Goal: Task Accomplishment & Management: Use online tool/utility

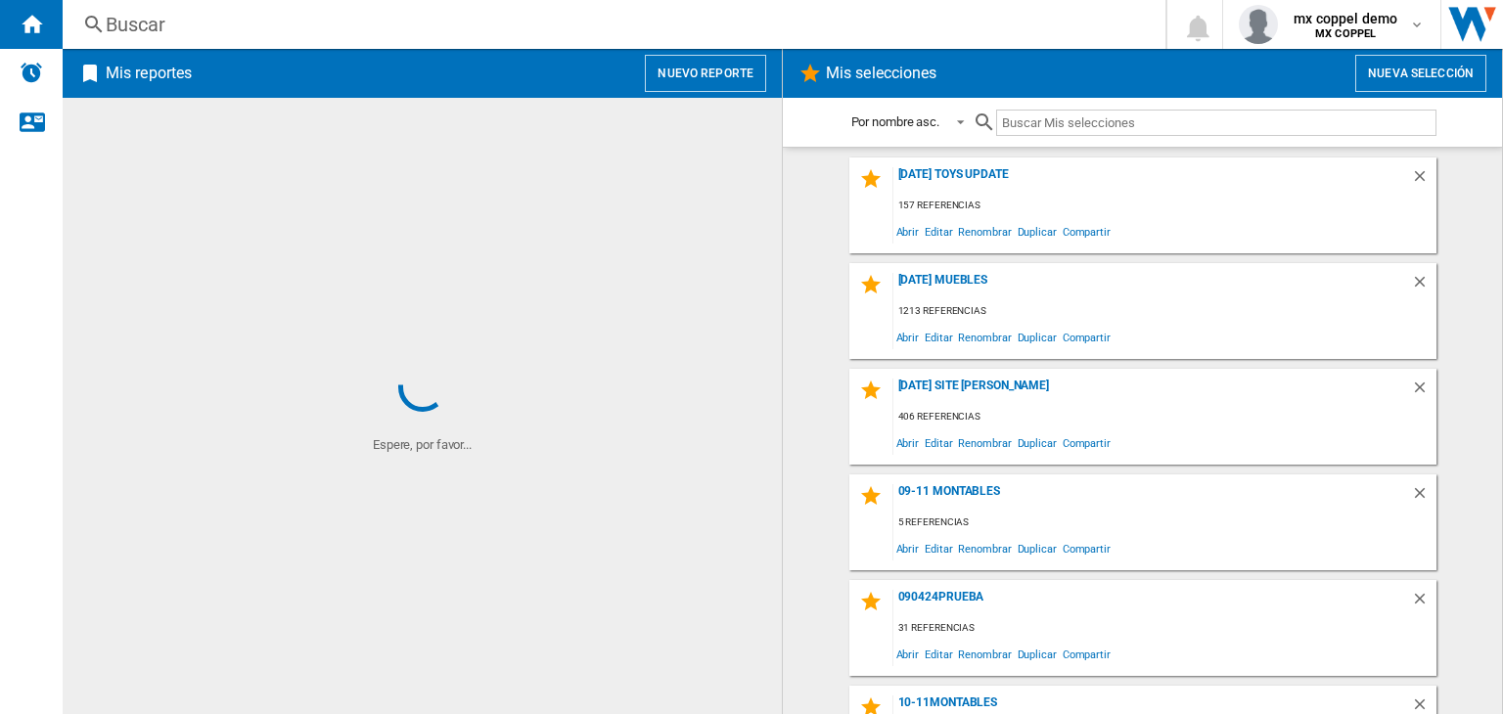
click at [746, 79] on button "Nuevo reporte" at bounding box center [705, 73] width 121 height 37
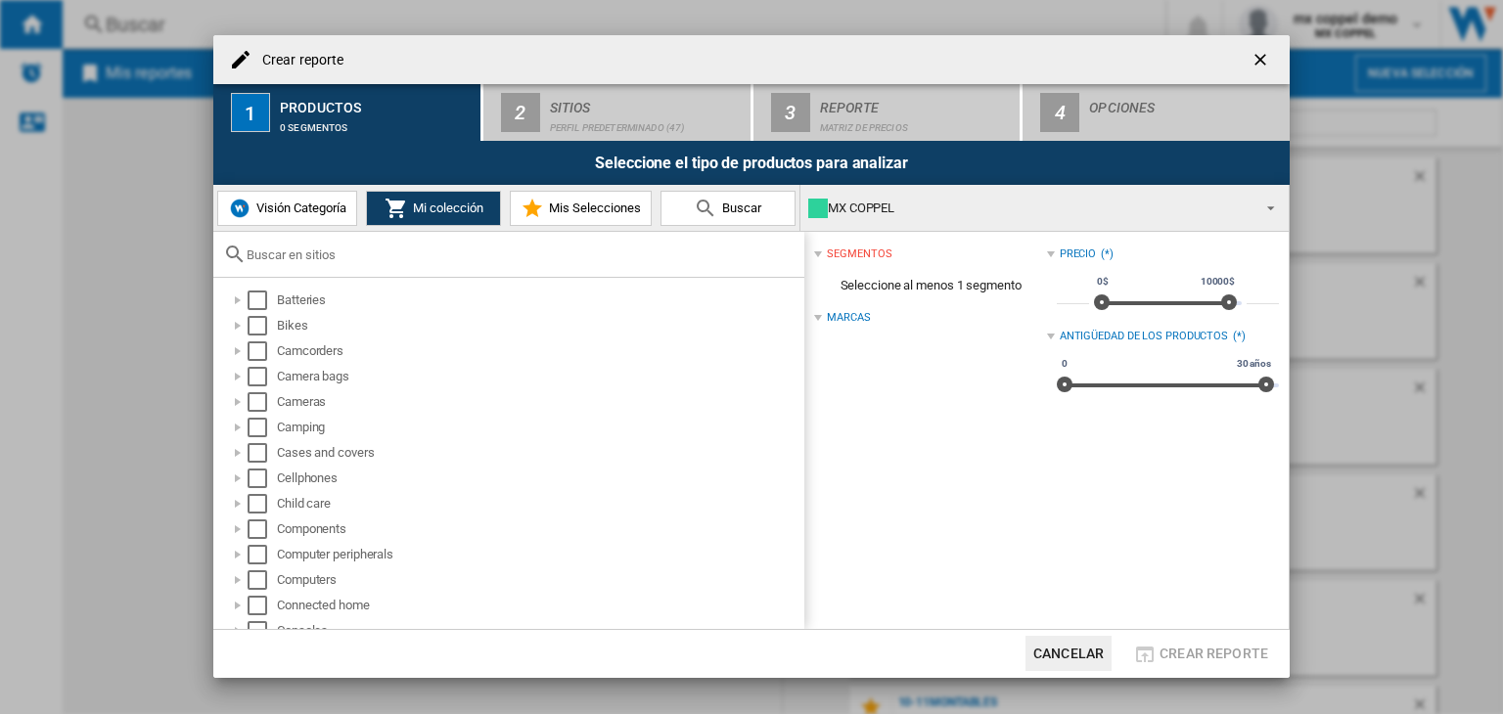
click at [875, 217] on div "MX COPPEL" at bounding box center [1028, 208] width 441 height 27
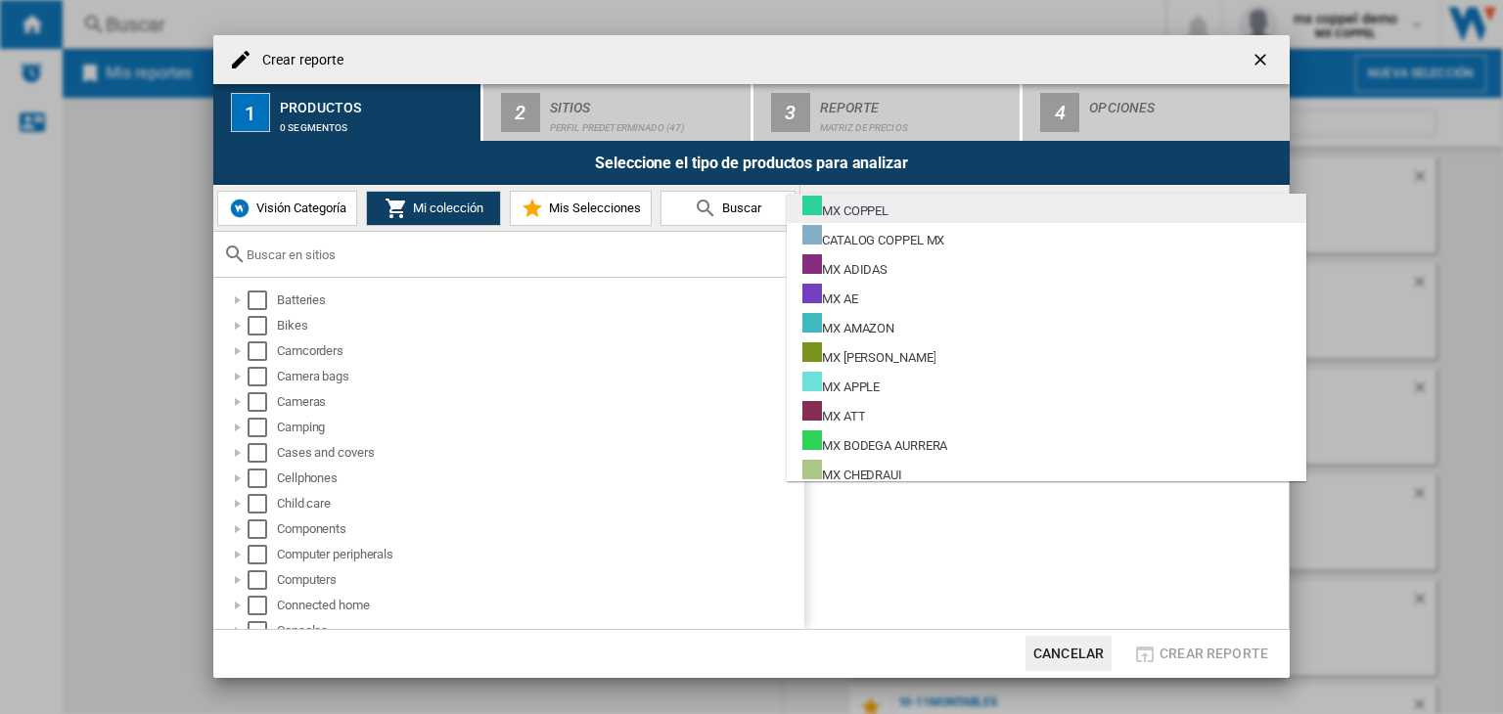
click at [880, 206] on div "MX COPPEL" at bounding box center [845, 208] width 86 height 24
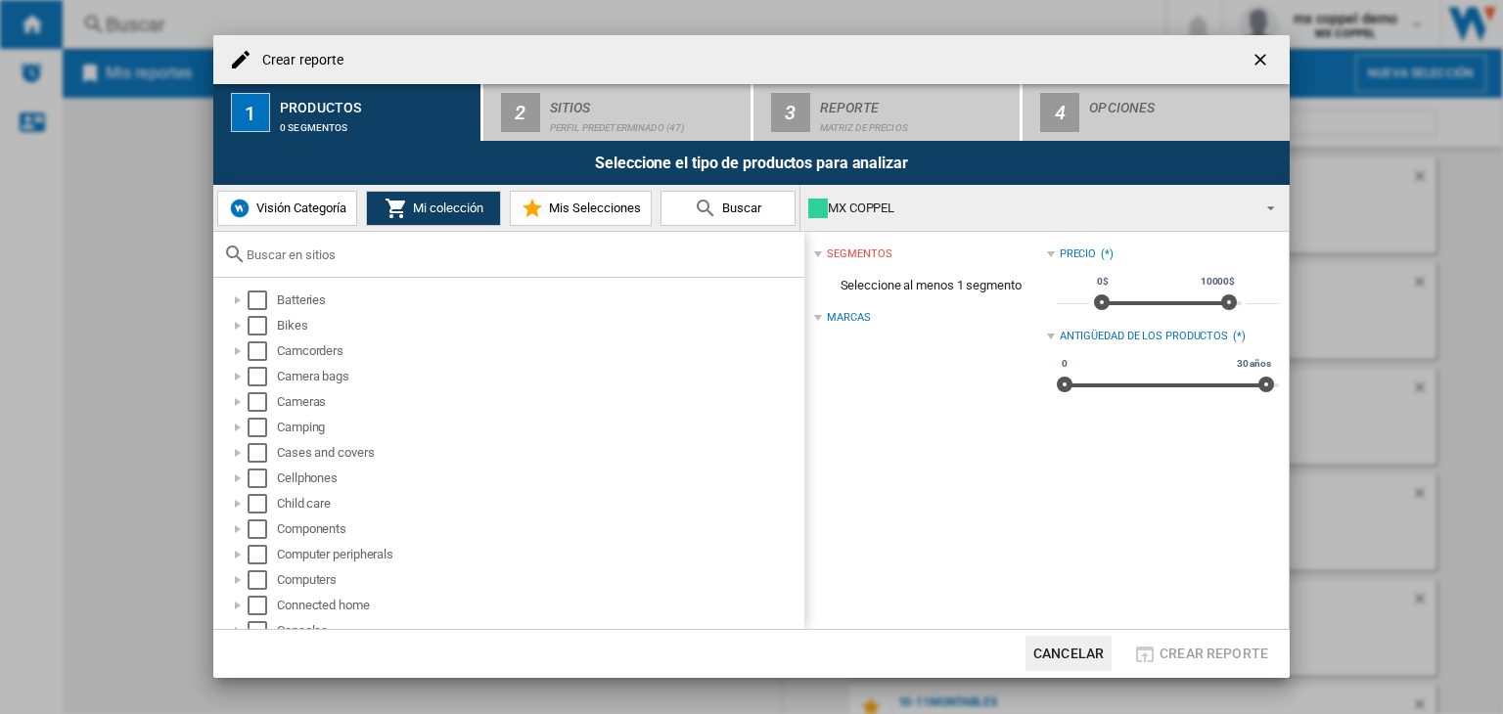
click at [880, 206] on div "MX COPPEL" at bounding box center [1028, 208] width 441 height 27
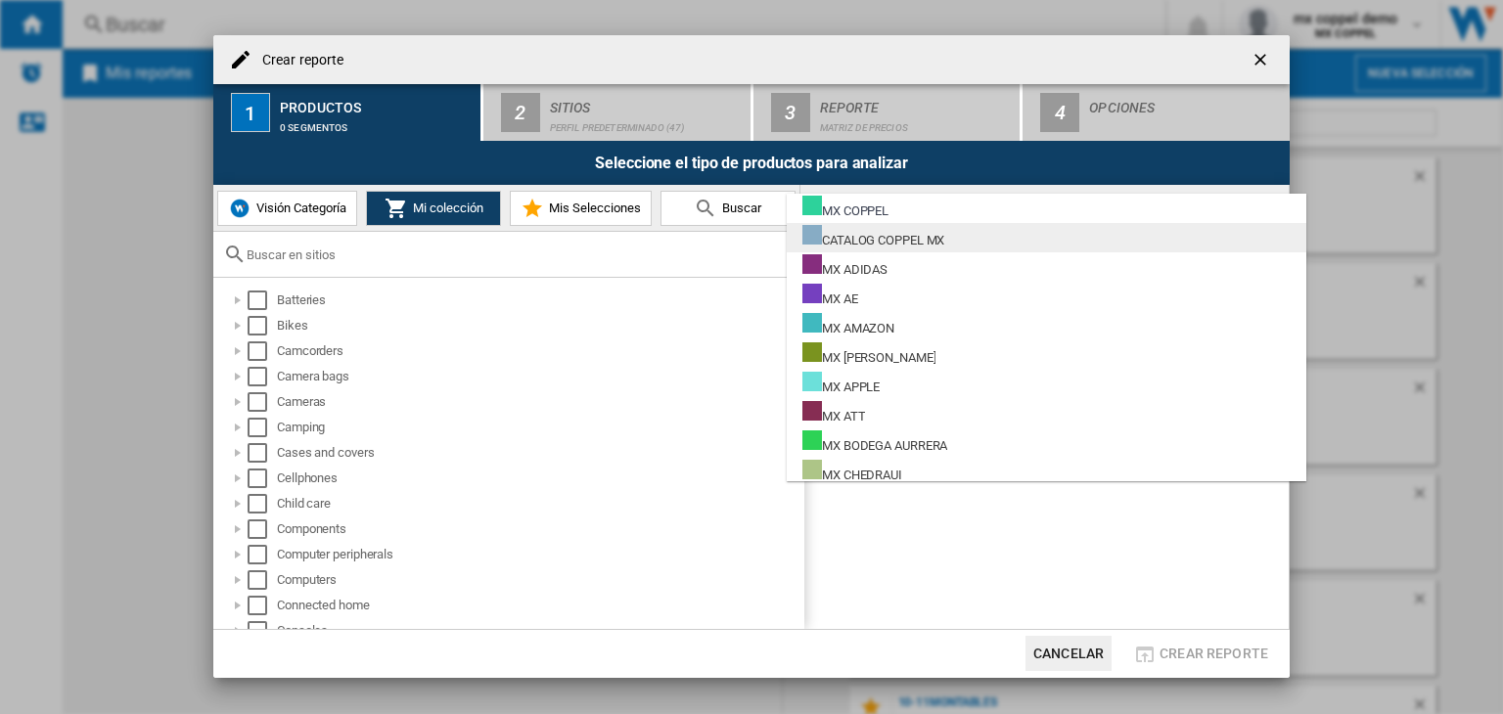
click at [865, 237] on div "CATALOG COPPEL MX" at bounding box center [873, 237] width 142 height 24
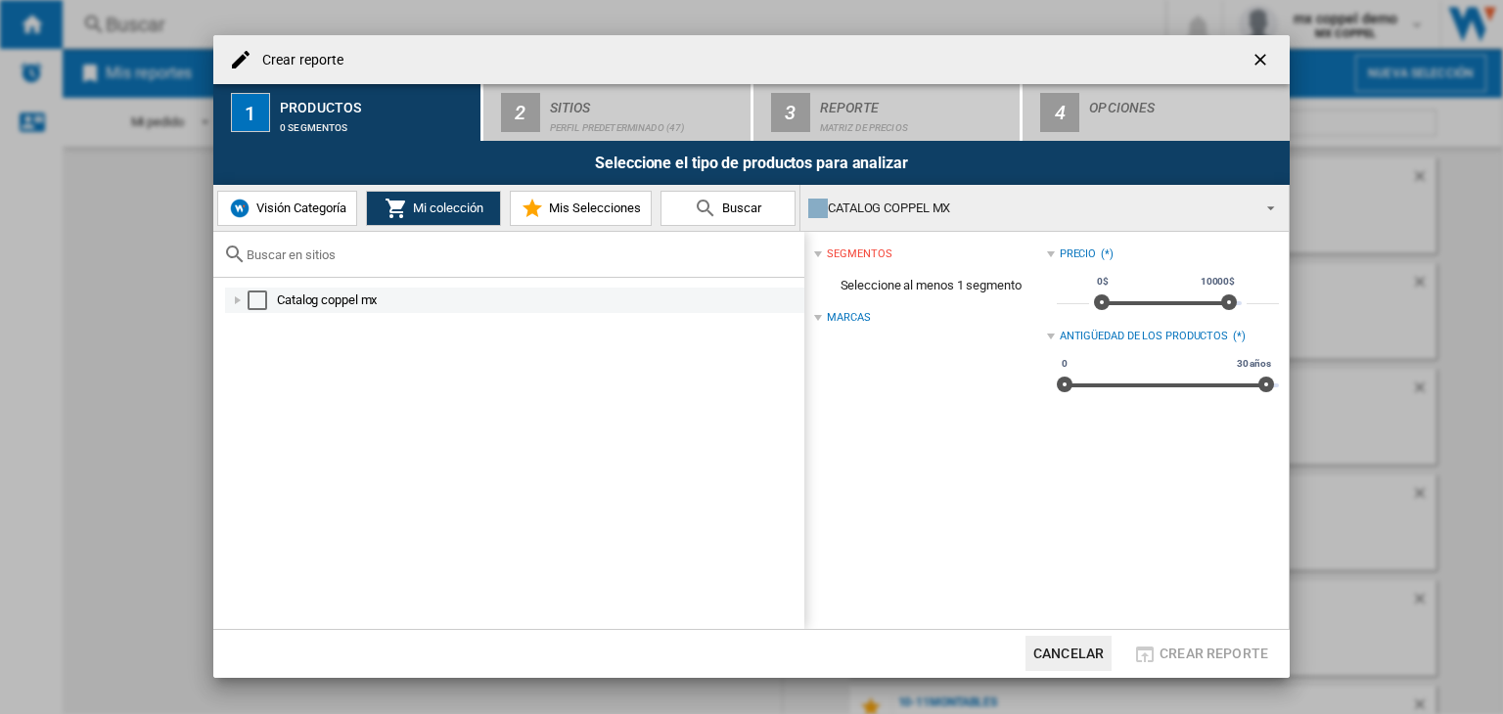
click at [251, 299] on div "Select" at bounding box center [258, 301] width 20 height 20
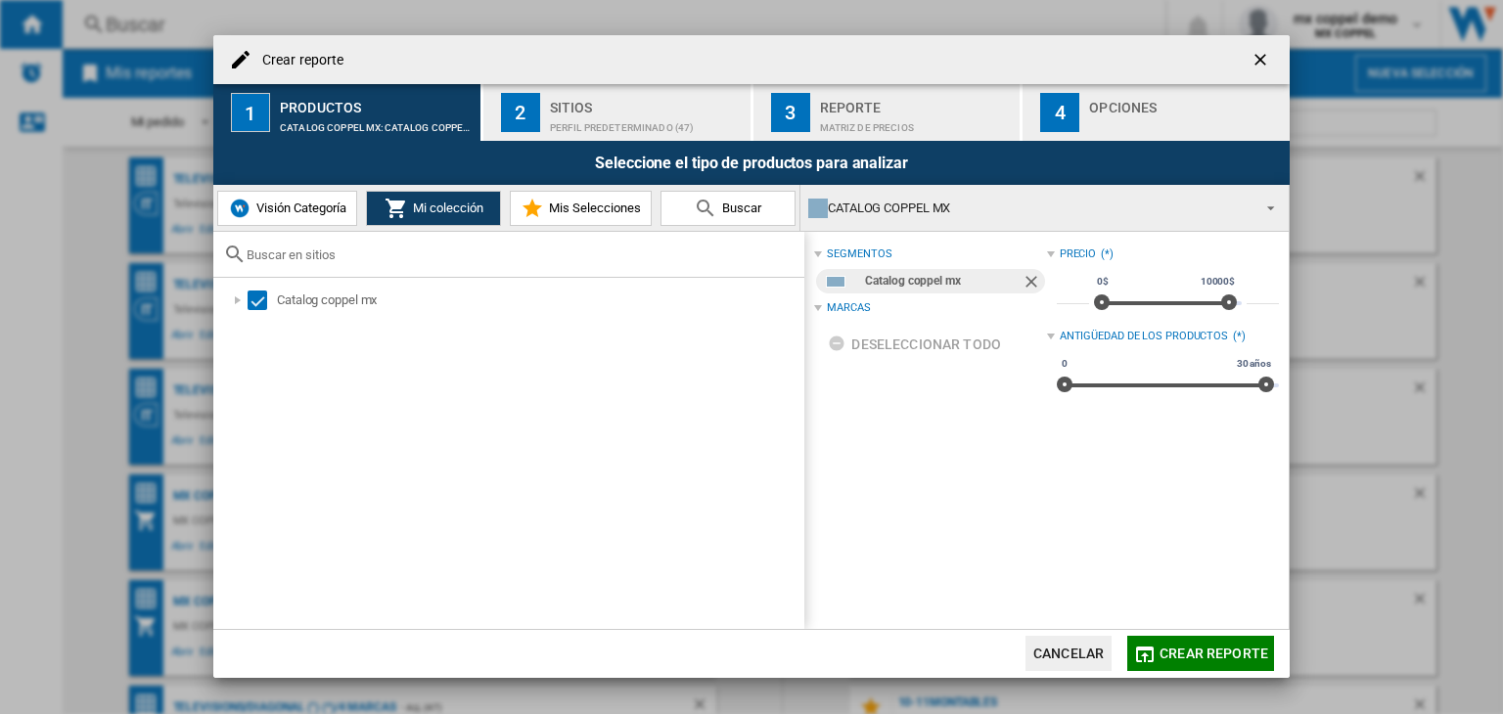
click at [1127, 644] on button "Crear reporte" at bounding box center [1200, 653] width 147 height 35
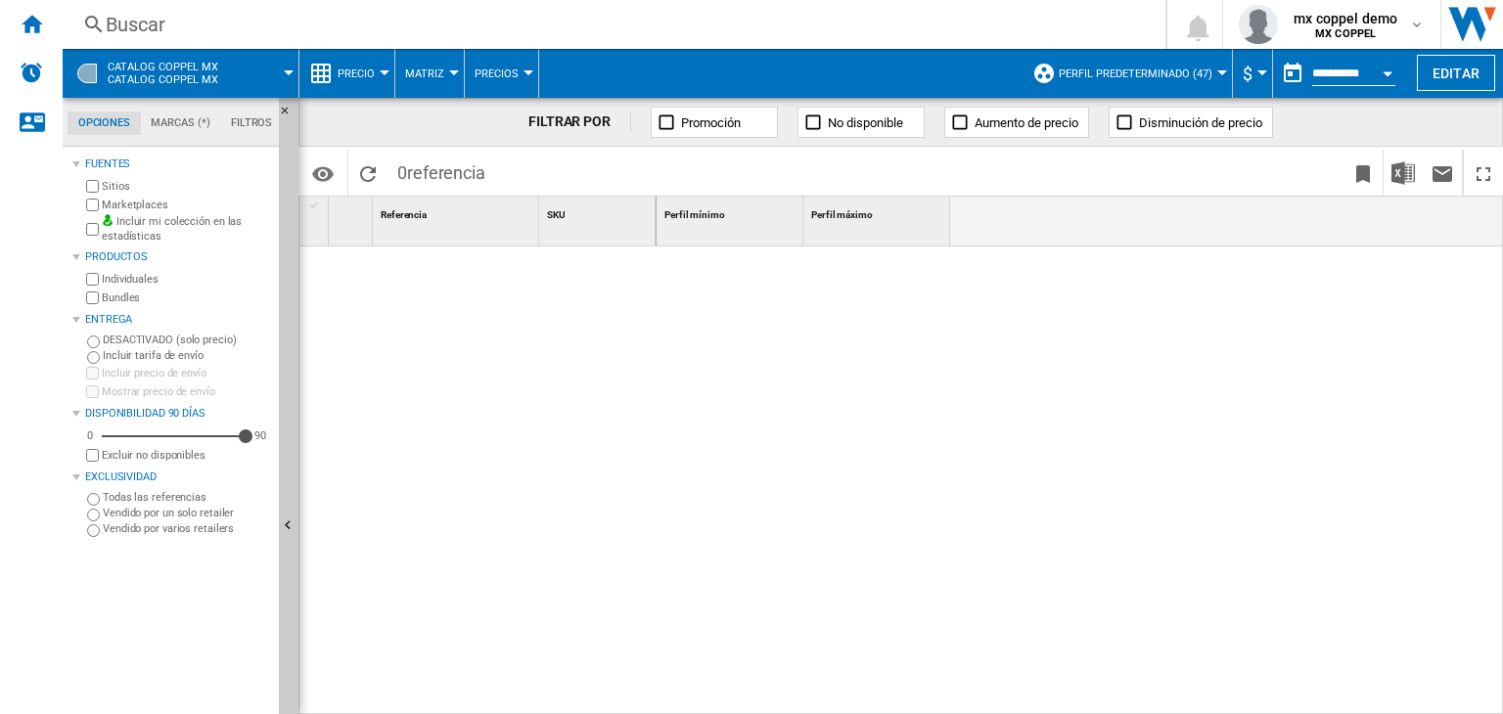
click at [133, 67] on span "CATALOG COPPEL MX Catalog coppel mx" at bounding box center [163, 73] width 111 height 25
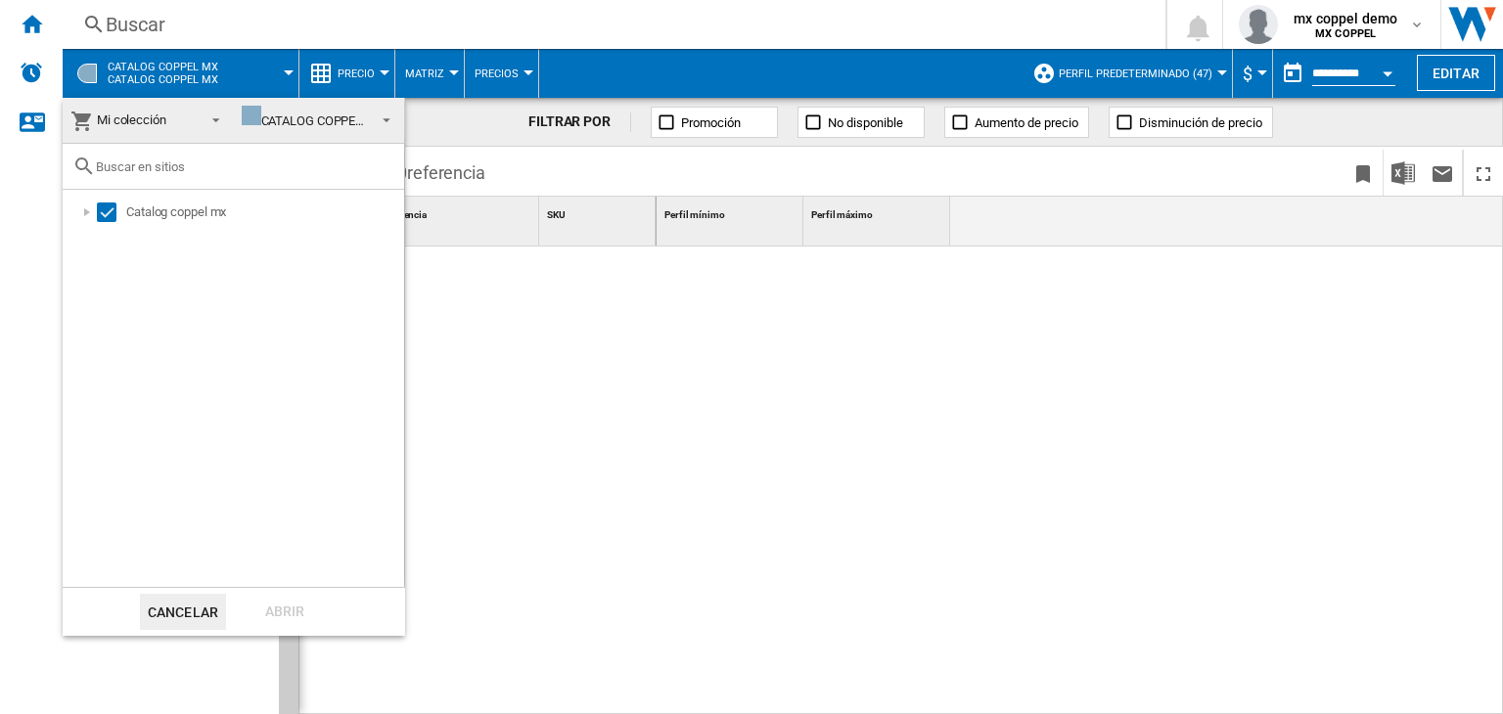
click at [166, 107] on span "Mi colección" at bounding box center [132, 120] width 124 height 27
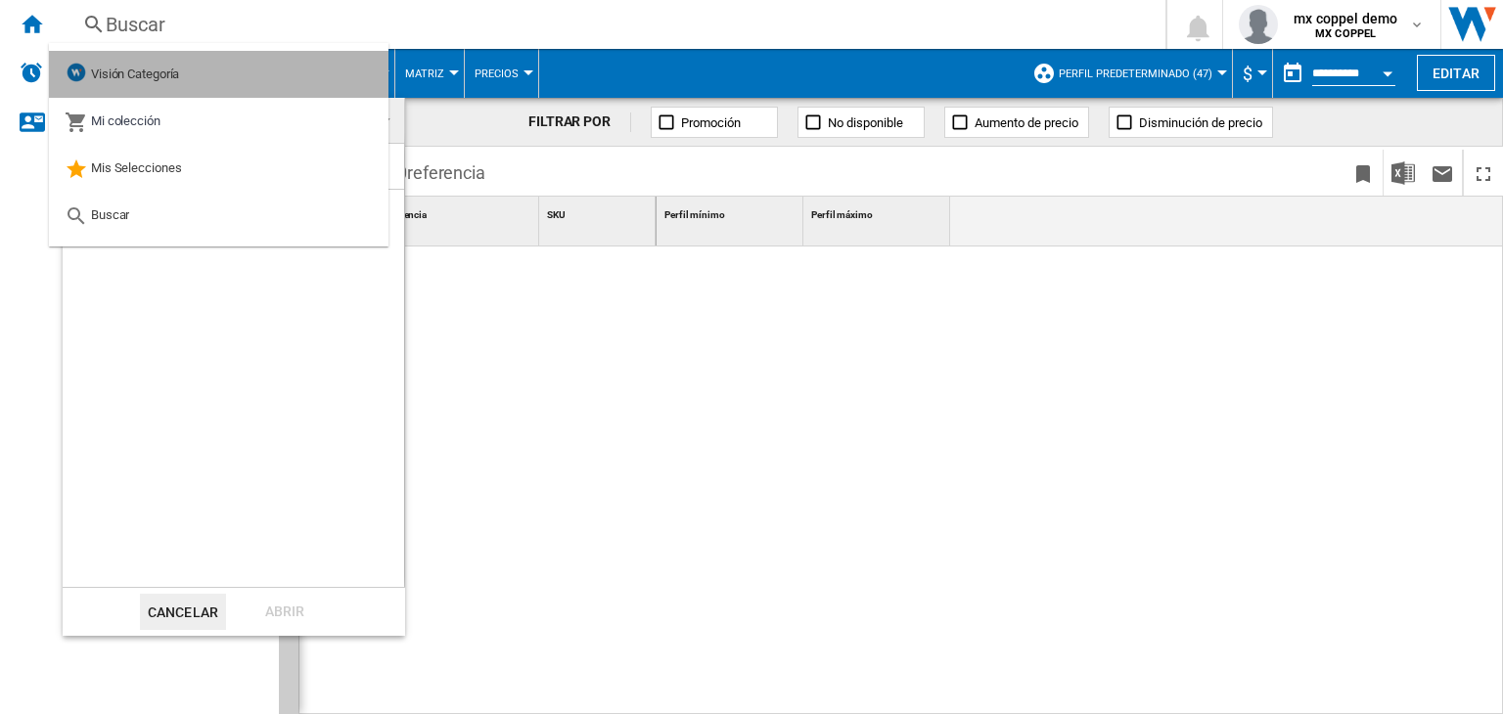
click at [166, 63] on div "Visión Categoría" at bounding box center [122, 74] width 114 height 27
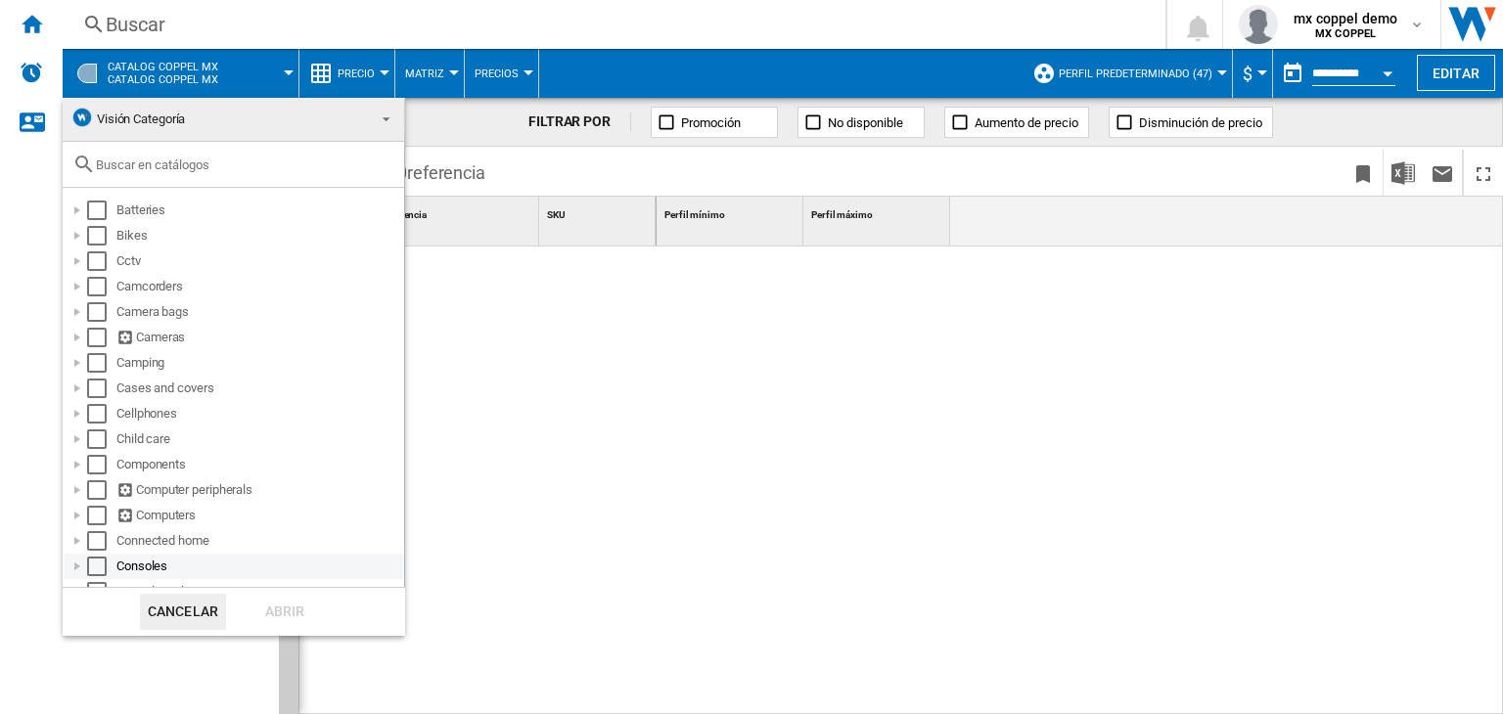
scroll to position [98, 0]
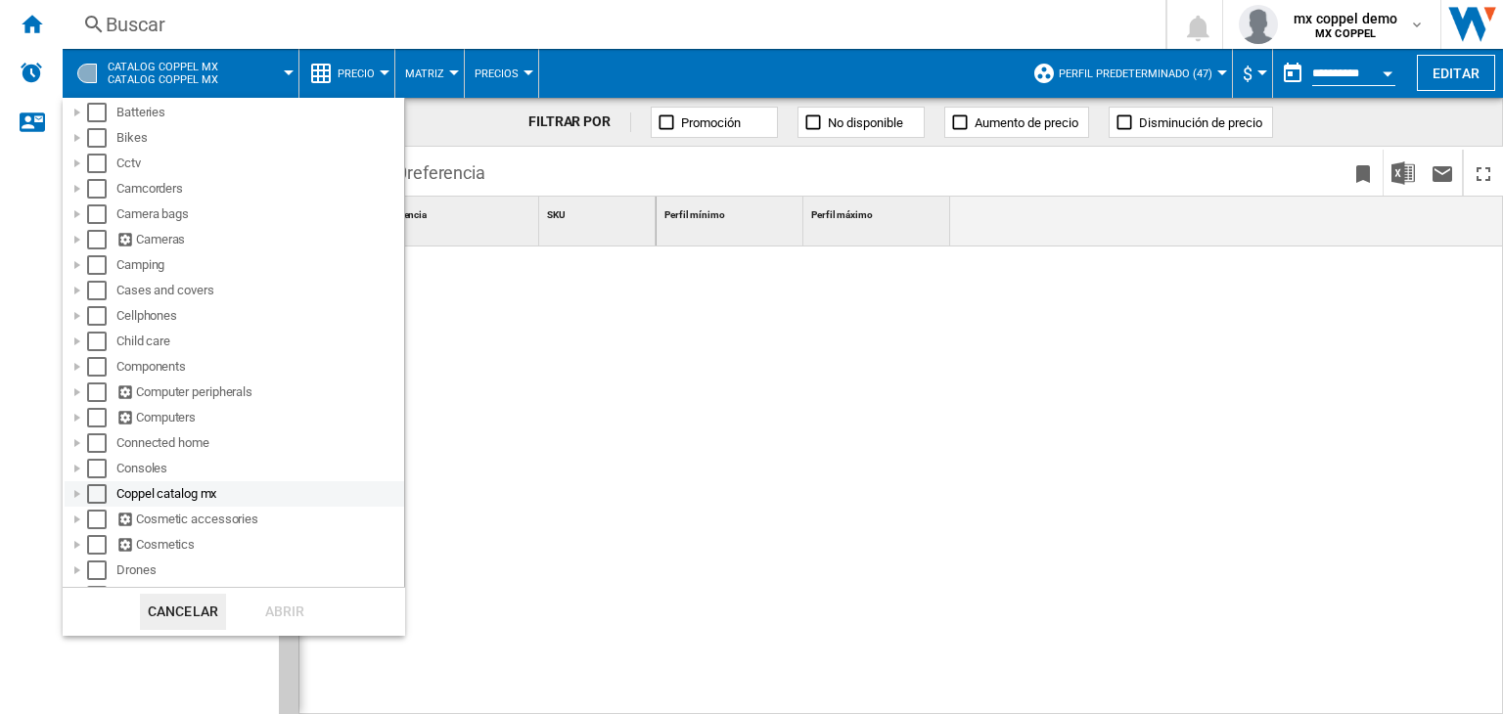
click at [134, 497] on div "Coppel catalog mx" at bounding box center [258, 494] width 285 height 20
click at [102, 494] on div "Select" at bounding box center [97, 494] width 20 height 20
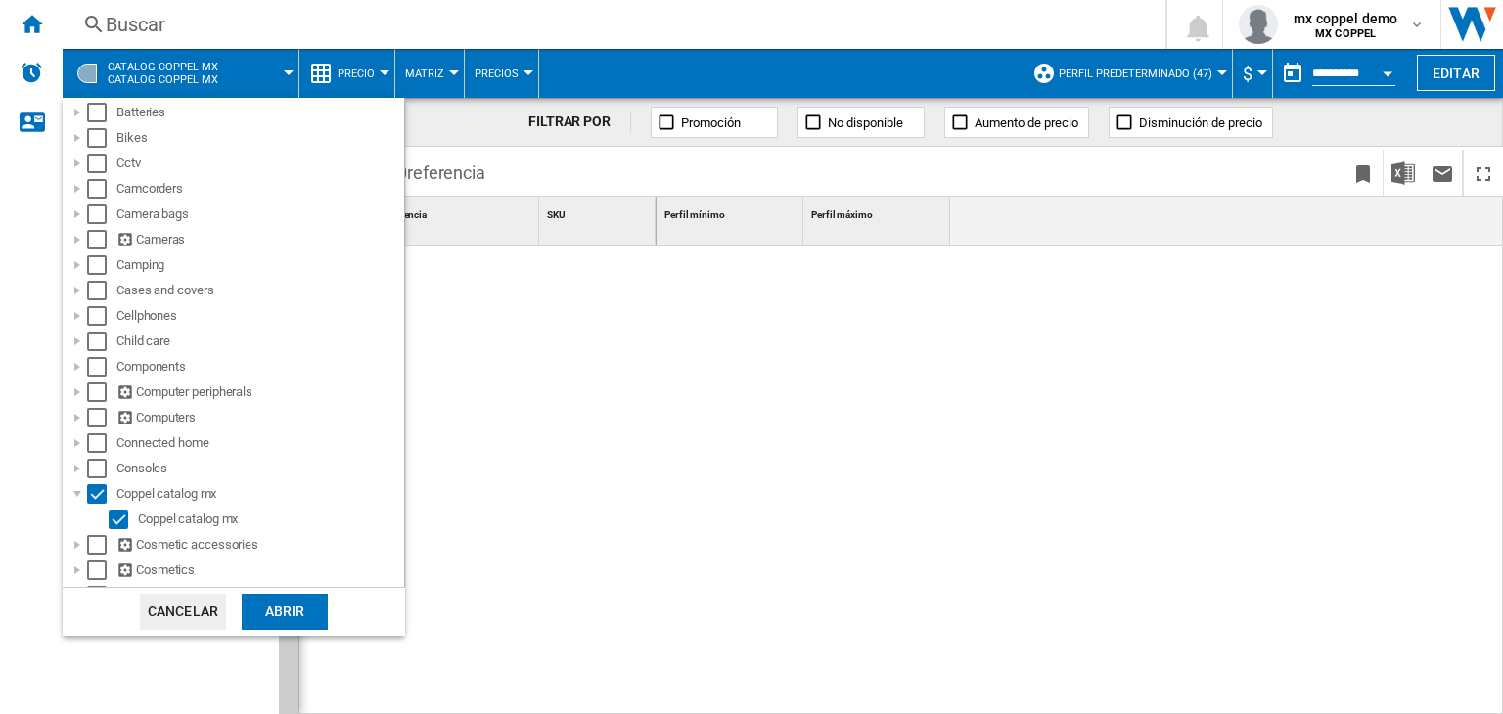
click at [254, 605] on div "Abrir" at bounding box center [285, 612] width 86 height 36
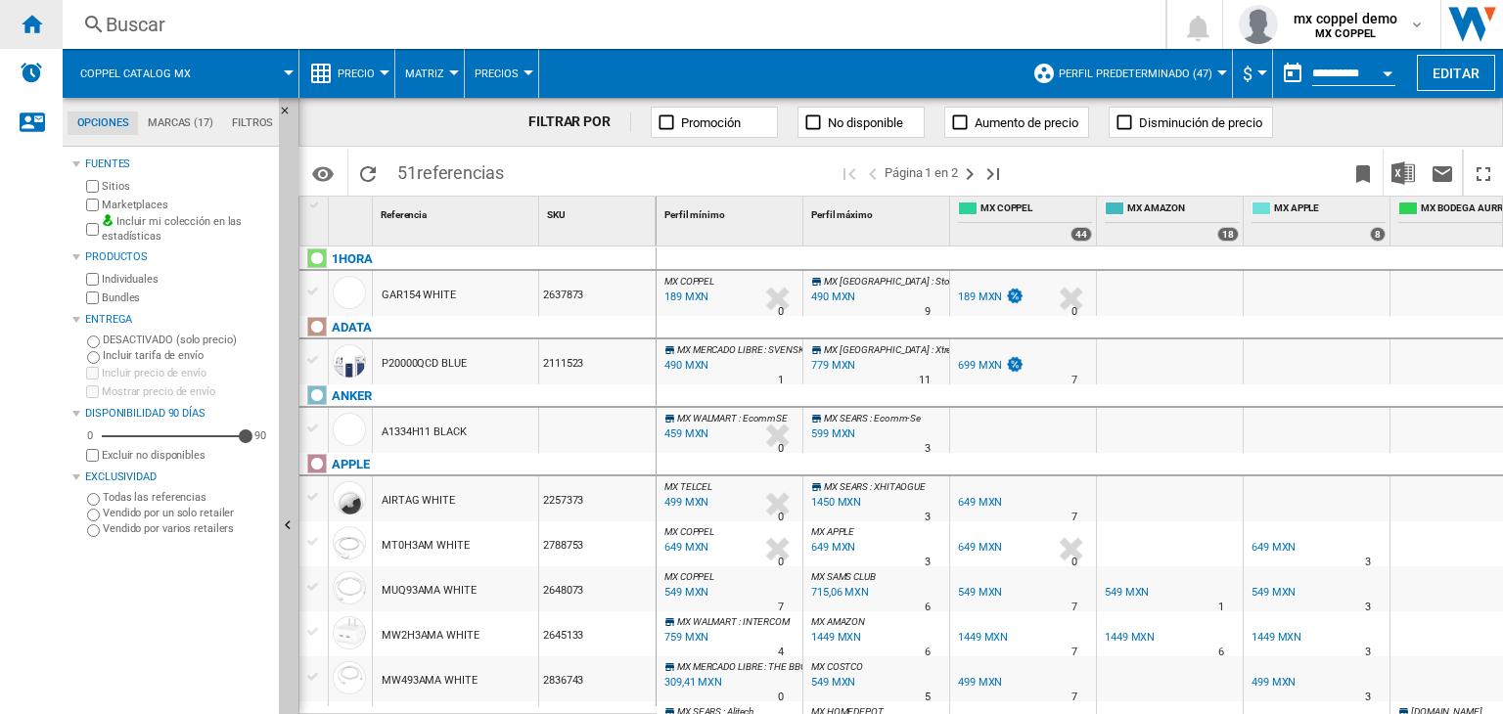
click at [47, 25] on div "Inicio" at bounding box center [31, 24] width 63 height 49
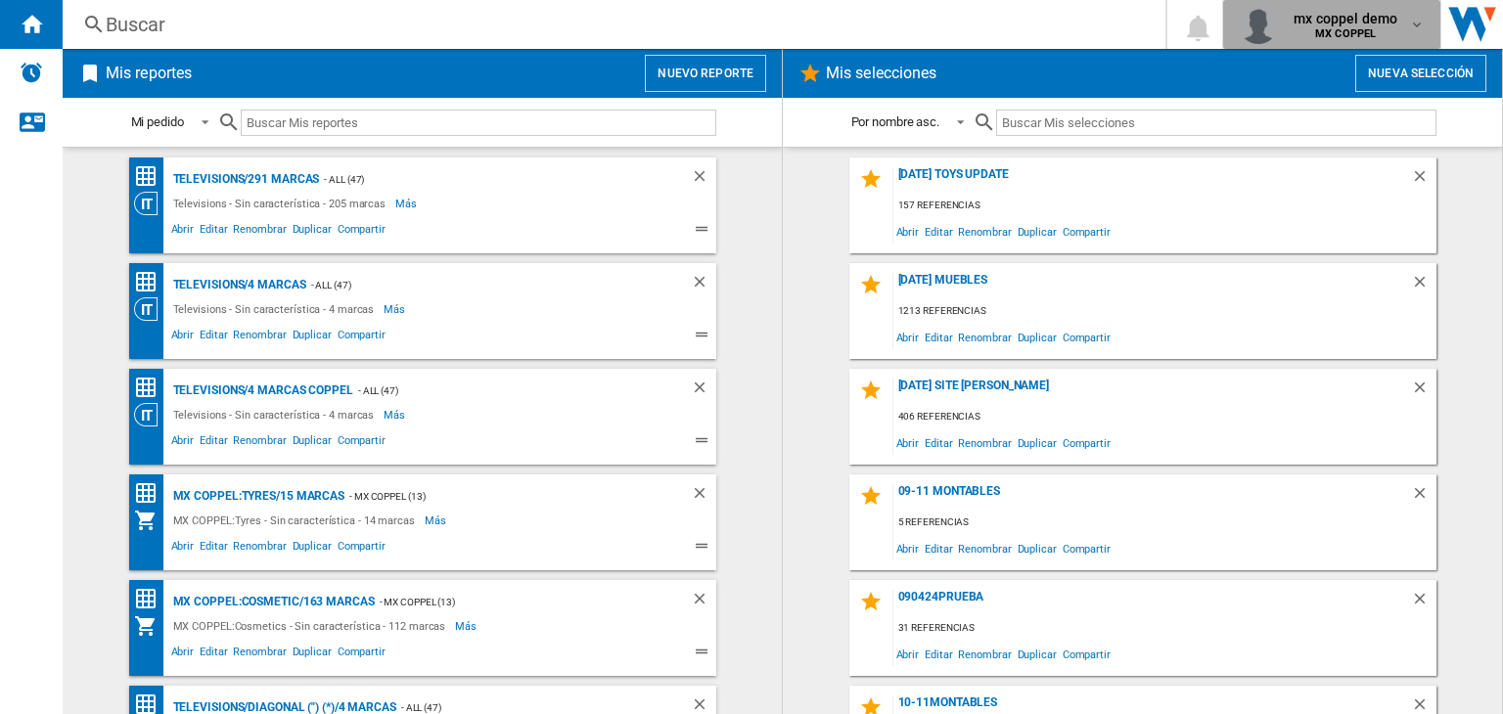
click at [1357, 22] on span "mx coppel demo" at bounding box center [1345, 19] width 104 height 20
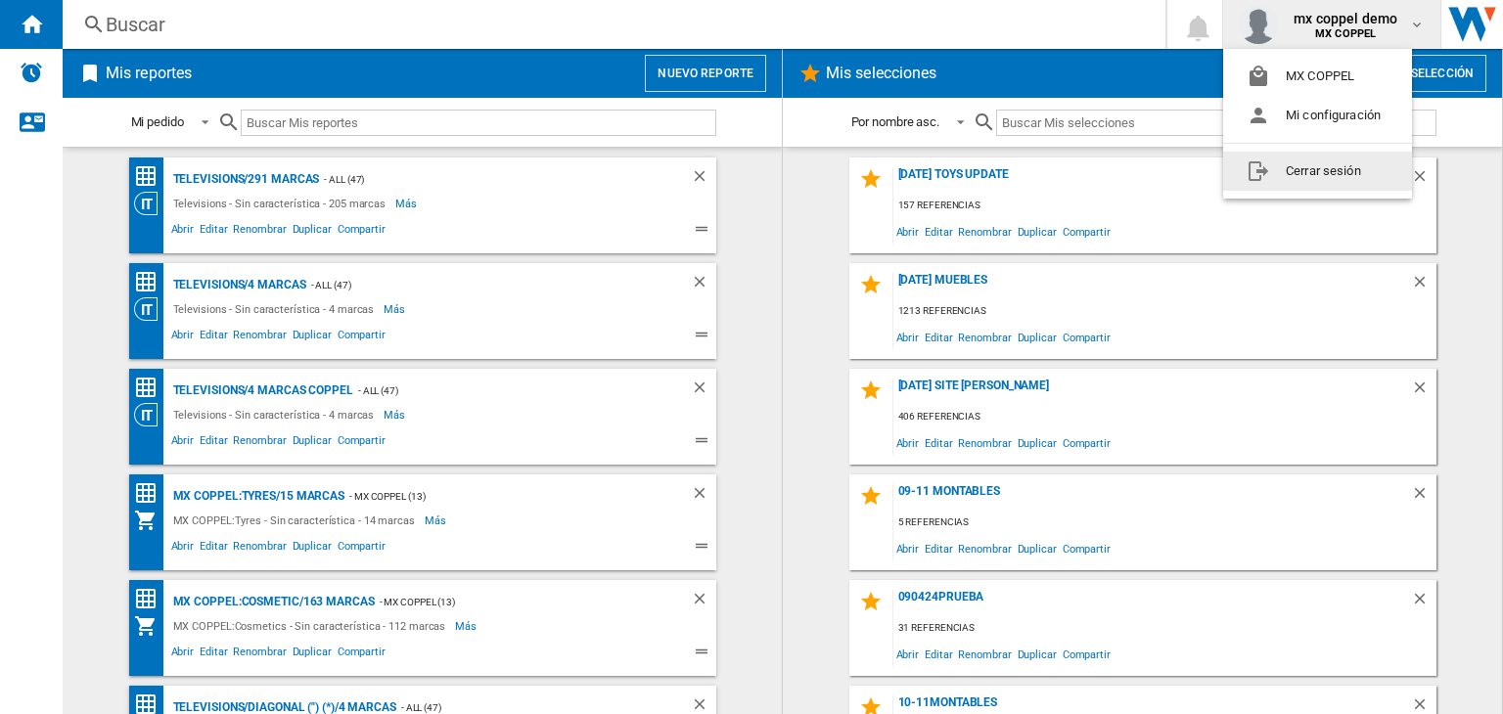
click at [1325, 178] on button "Cerrar sesión" at bounding box center [1317, 171] width 189 height 39
